Goal: Transaction & Acquisition: Purchase product/service

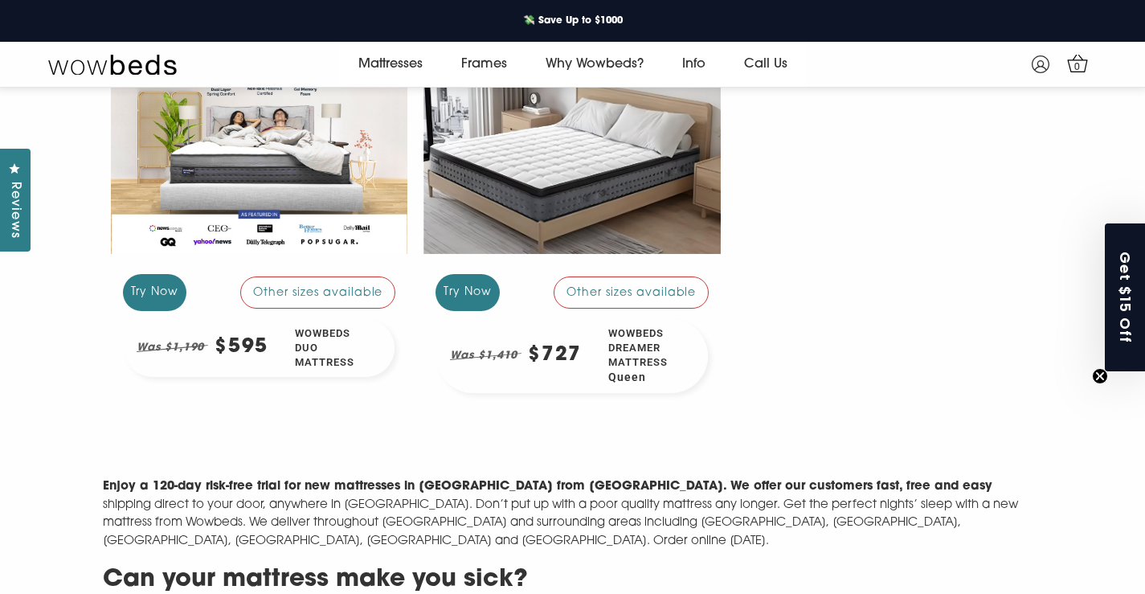
scroll to position [321, 0]
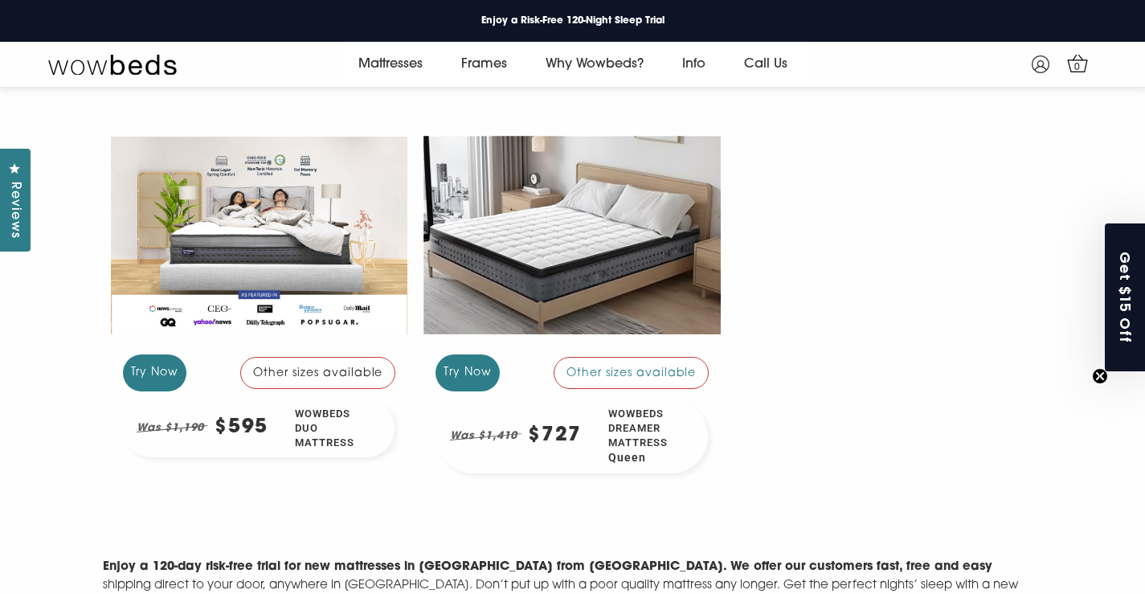
click at [256, 225] on div at bounding box center [259, 235] width 297 height 223
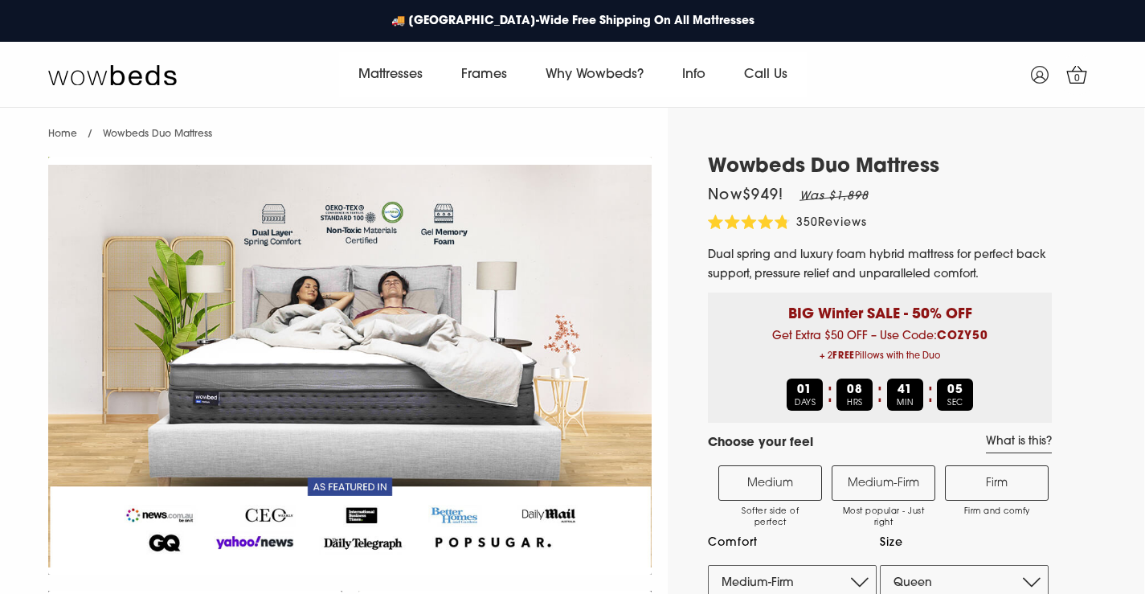
select select "Medium-Firm"
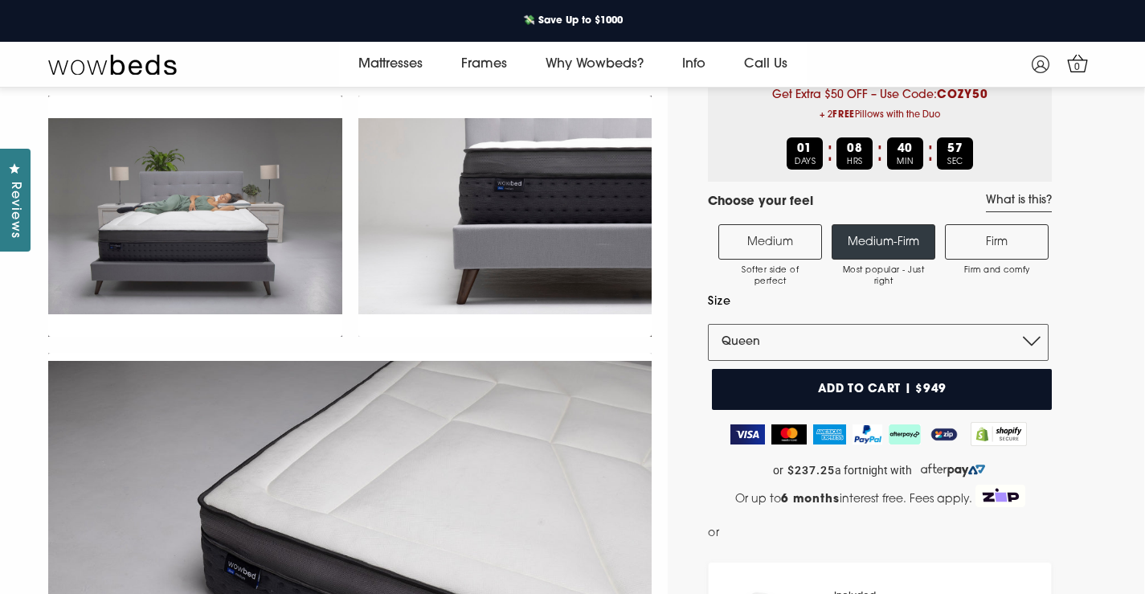
scroll to position [174, 0]
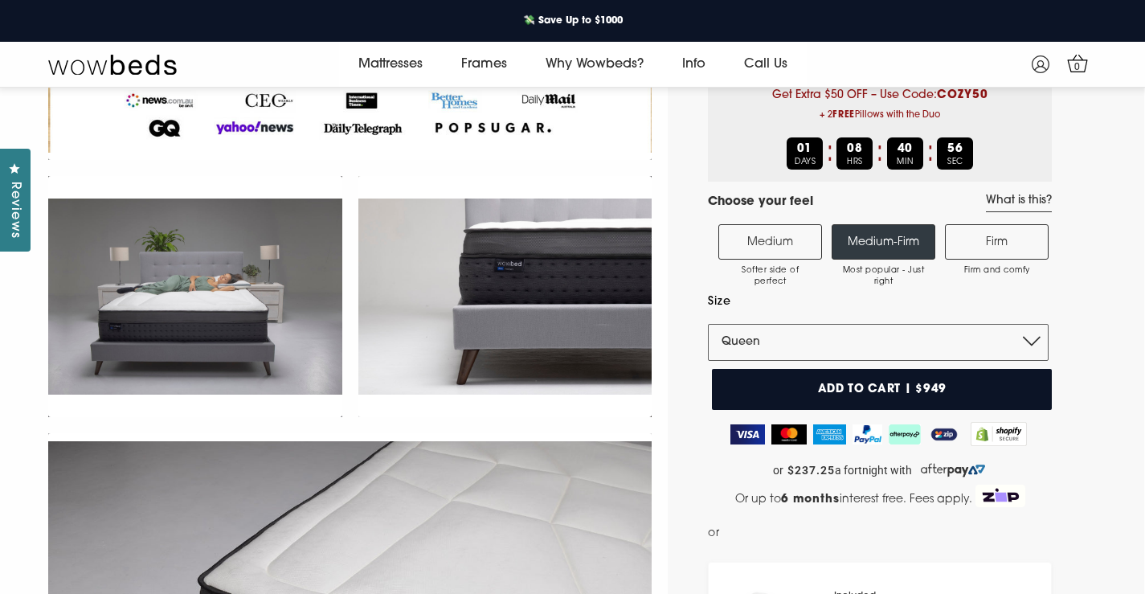
click at [1011, 239] on label "Firm Firm and comfy" at bounding box center [997, 241] width 104 height 35
click at [0, 0] on input "Firm Firm and comfy" at bounding box center [0, 0] width 0 height 0
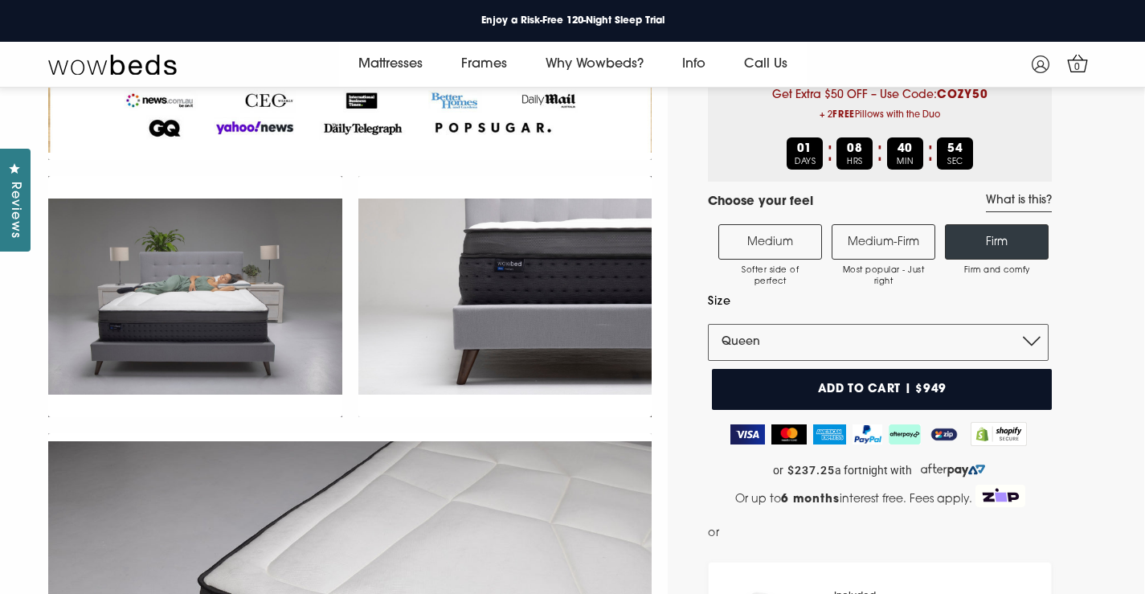
click at [880, 246] on label "Medium-Firm Most popular - Just right" at bounding box center [883, 241] width 104 height 35
click at [0, 0] on input "Medium-Firm Most popular - Just right" at bounding box center [0, 0] width 0 height 0
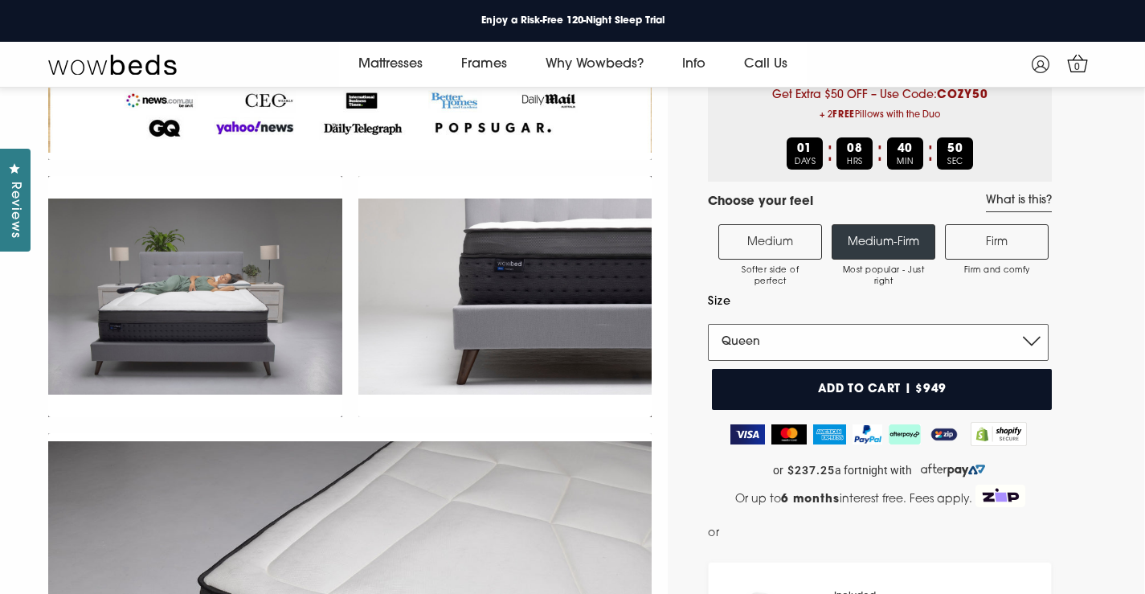
click at [839, 333] on select "Single King Single Double Queen King" at bounding box center [878, 342] width 341 height 37
click at [708, 324] on select "Single King Single Double Queen King" at bounding box center [878, 342] width 341 height 37
click at [811, 345] on select "Single King Single Double Queen King" at bounding box center [878, 342] width 341 height 37
click at [708, 324] on select "Single King Single Double Queen King" at bounding box center [878, 342] width 341 height 37
click at [813, 348] on select "Single King Single Double Queen King" at bounding box center [878, 342] width 341 height 37
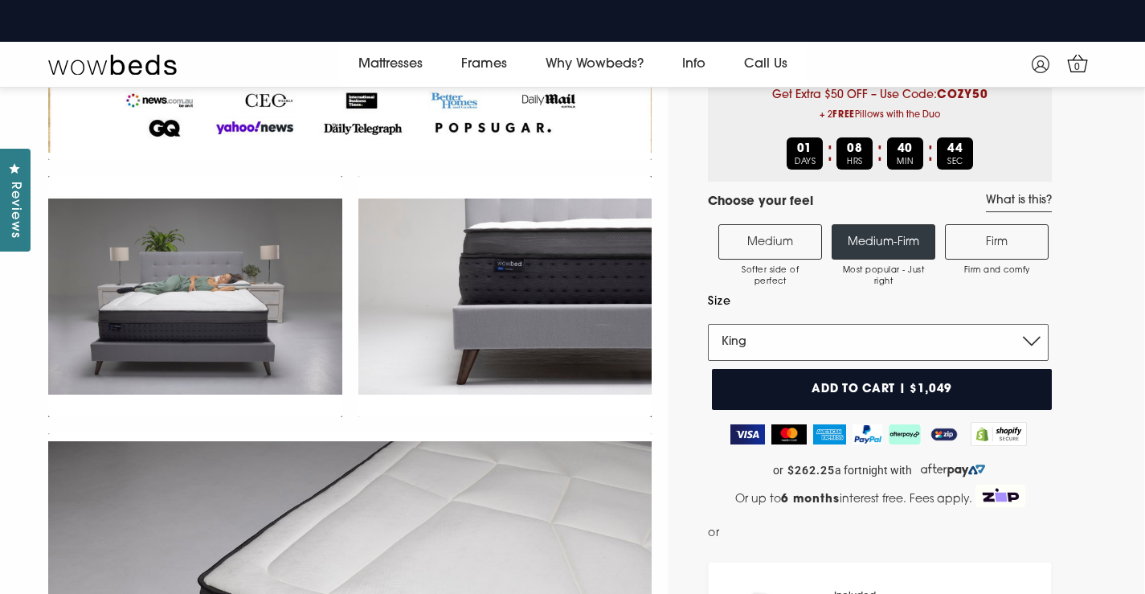
select select "Queen"
click at [708, 324] on select "Single King Single Double Queen King" at bounding box center [878, 342] width 341 height 37
click at [999, 247] on label "Firm Firm and comfy" at bounding box center [997, 241] width 104 height 35
click at [0, 0] on input "Firm Firm and comfy" at bounding box center [0, 0] width 0 height 0
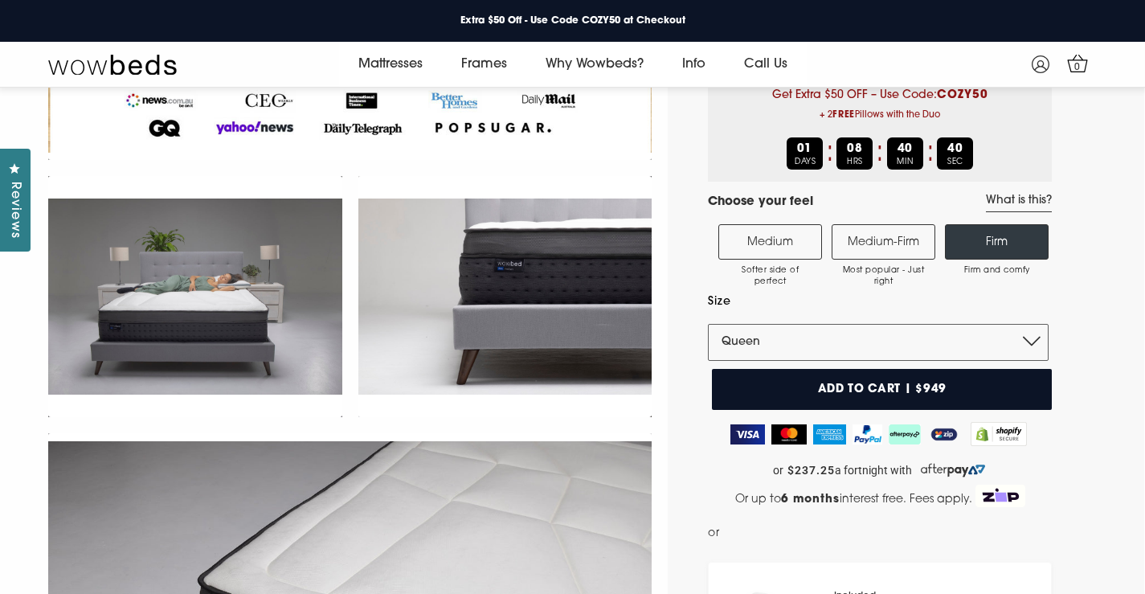
click at [765, 249] on label "Medium Softer side of perfect" at bounding box center [770, 241] width 104 height 35
click at [0, 0] on input "Medium Softer side of perfect" at bounding box center [0, 0] width 0 height 0
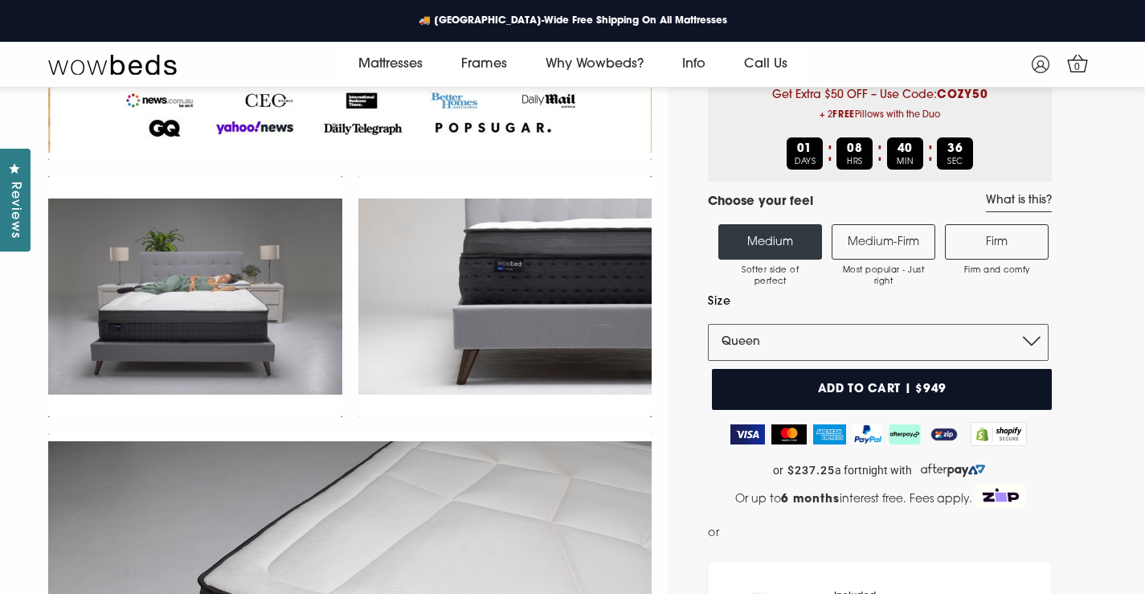
click at [872, 241] on label "Medium-Firm Most popular - Just right" at bounding box center [883, 241] width 104 height 35
click at [0, 0] on input "Medium-Firm Most popular - Just right" at bounding box center [0, 0] width 0 height 0
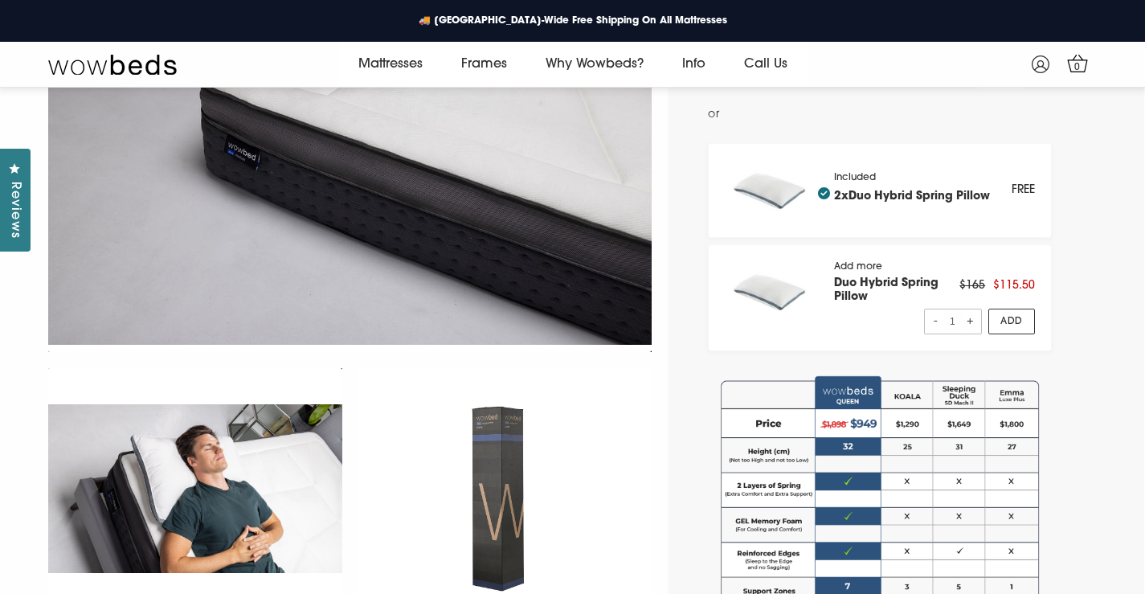
scroll to position [641, 0]
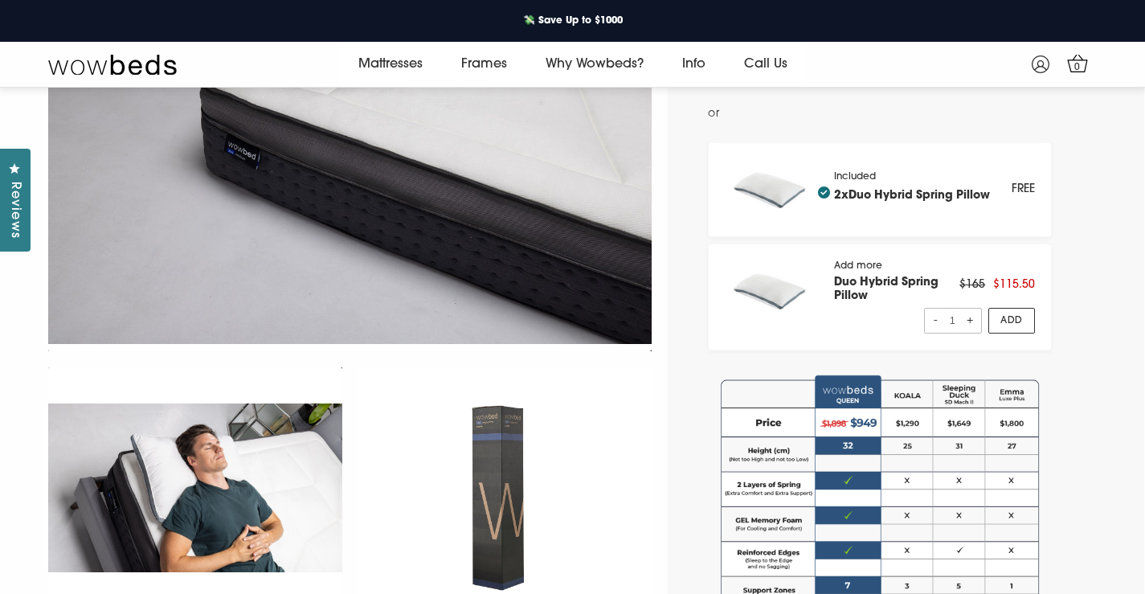
click at [782, 189] on img at bounding box center [771, 189] width 93 height 61
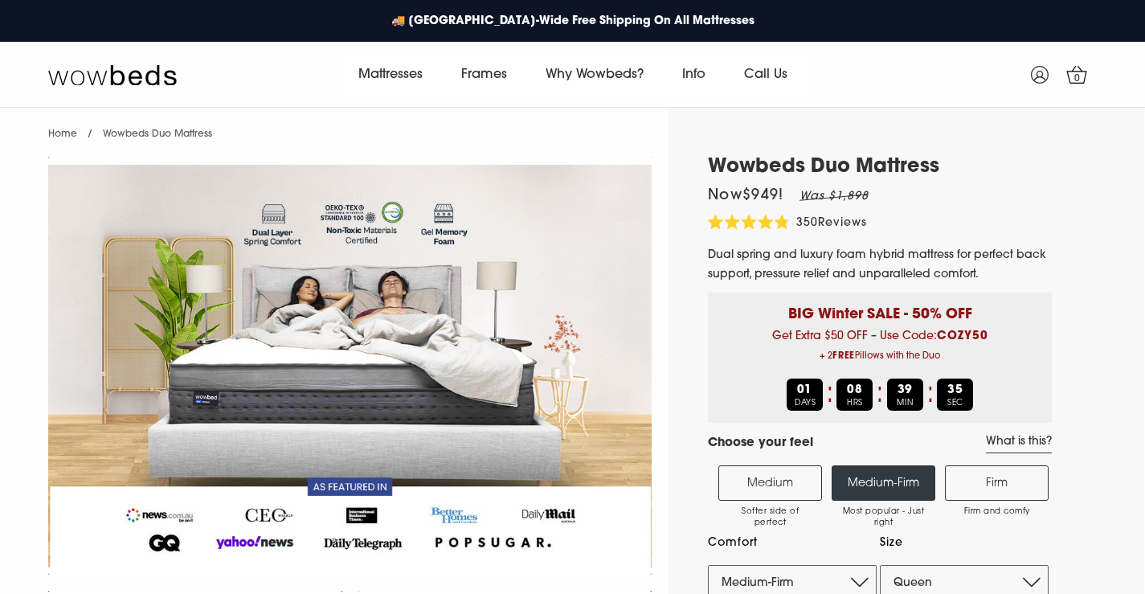
select select "Medium-Firm"
select select "Queen"
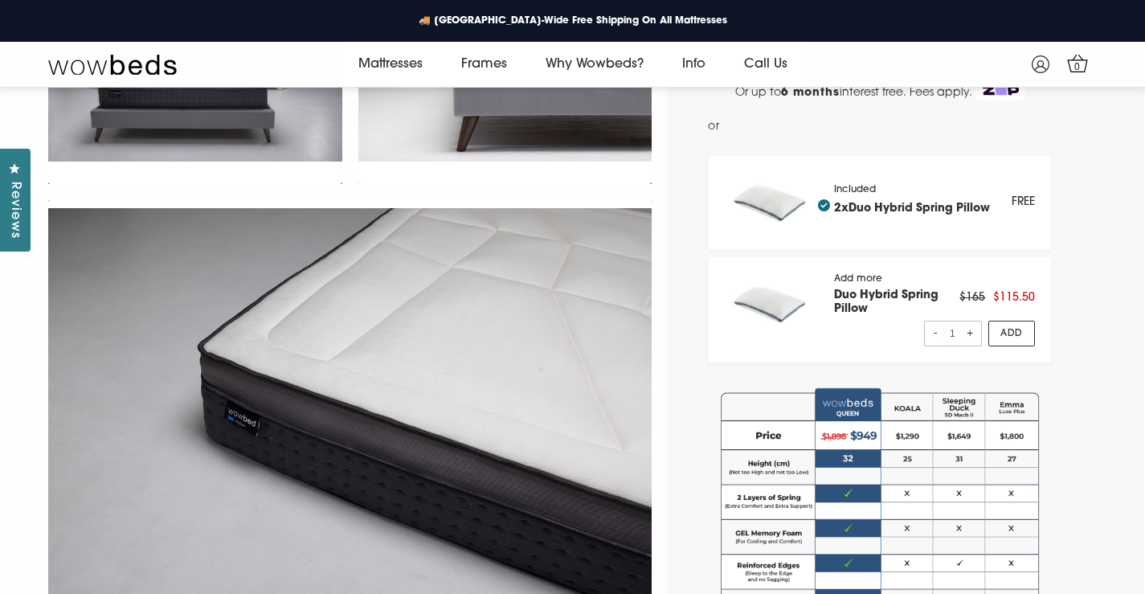
scroll to position [622, 0]
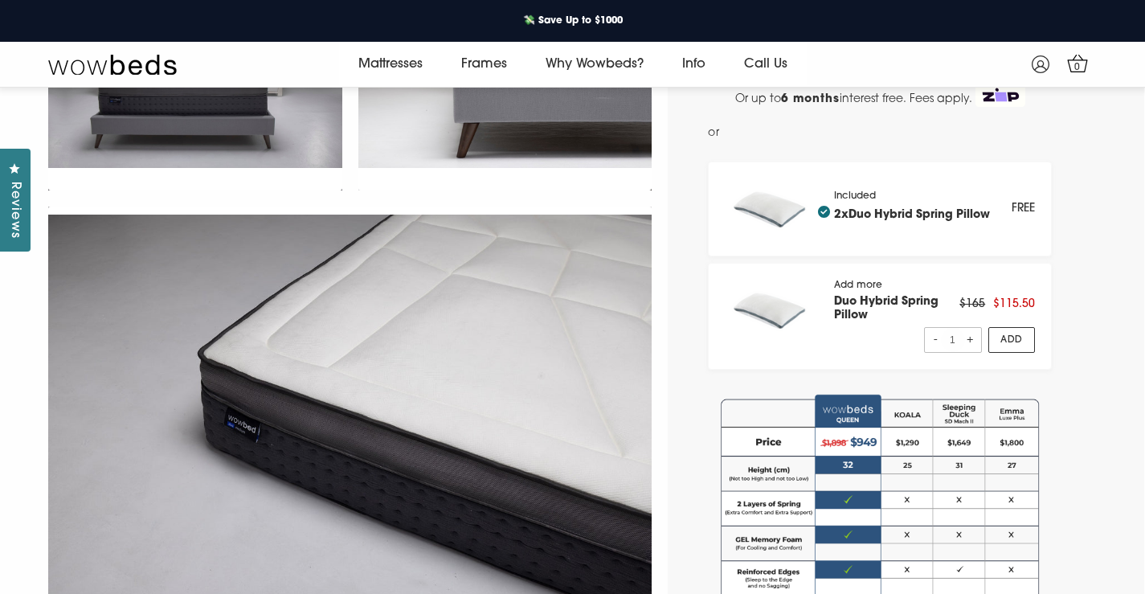
click at [874, 303] on link "Duo Hybrid Spring Pillow" at bounding box center [886, 309] width 104 height 26
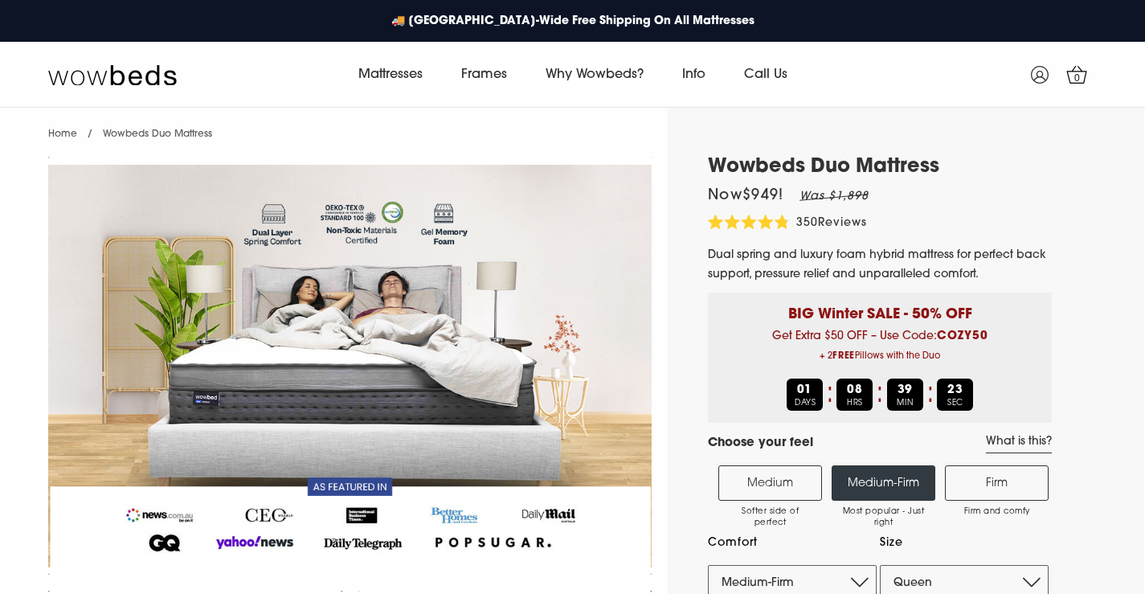
select select "Queen"
